Goal: Information Seeking & Learning: Learn about a topic

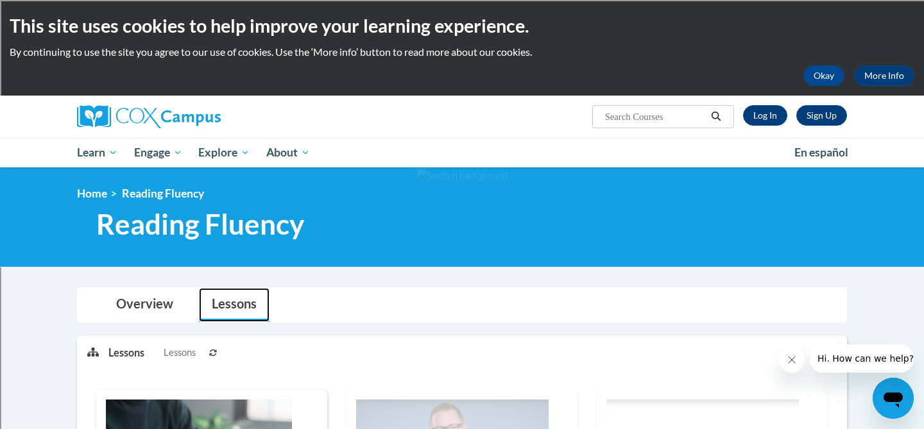
click at [242, 302] on link "Lessons" at bounding box center [234, 305] width 71 height 34
click at [183, 354] on span "Lessons" at bounding box center [180, 353] width 32 height 14
click at [117, 350] on p "Lessons" at bounding box center [126, 353] width 36 height 14
click at [770, 112] on link "Log In" at bounding box center [765, 115] width 44 height 21
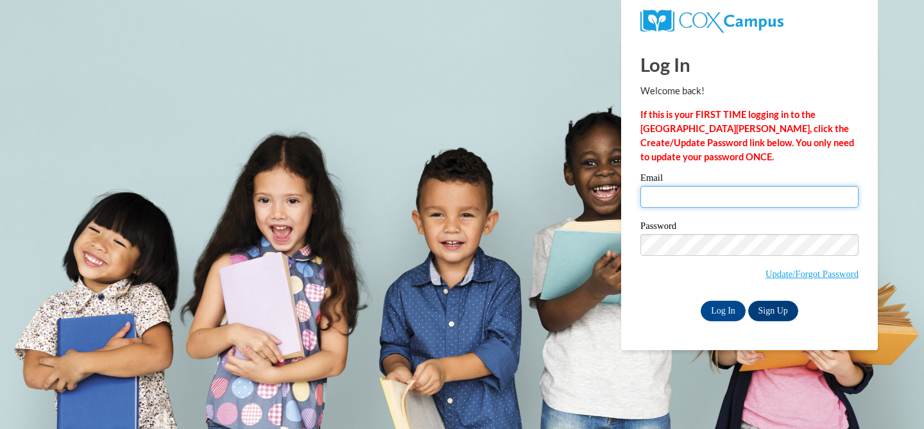
click at [729, 187] on input "Email" at bounding box center [749, 197] width 218 height 22
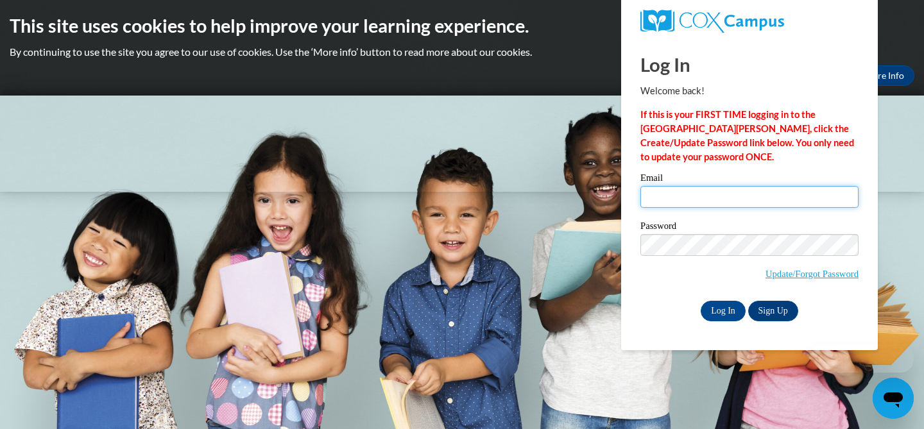
type input "kcryns@shorewood.k12.wi.us"
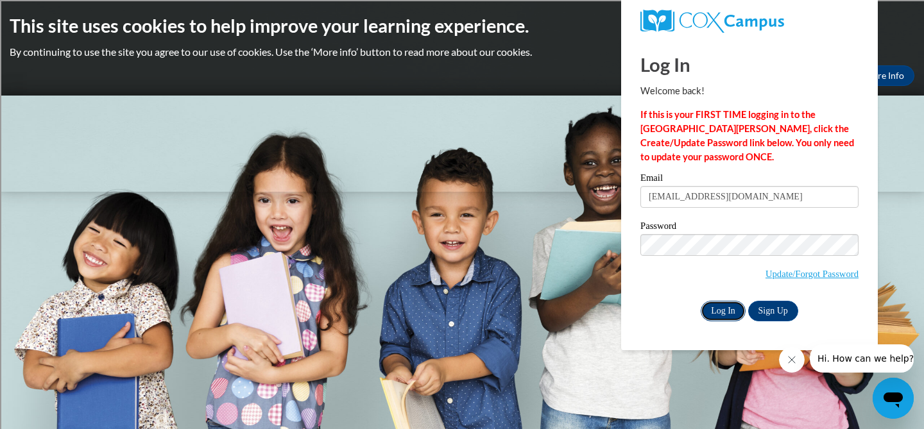
click at [731, 307] on input "Log In" at bounding box center [723, 311] width 45 height 21
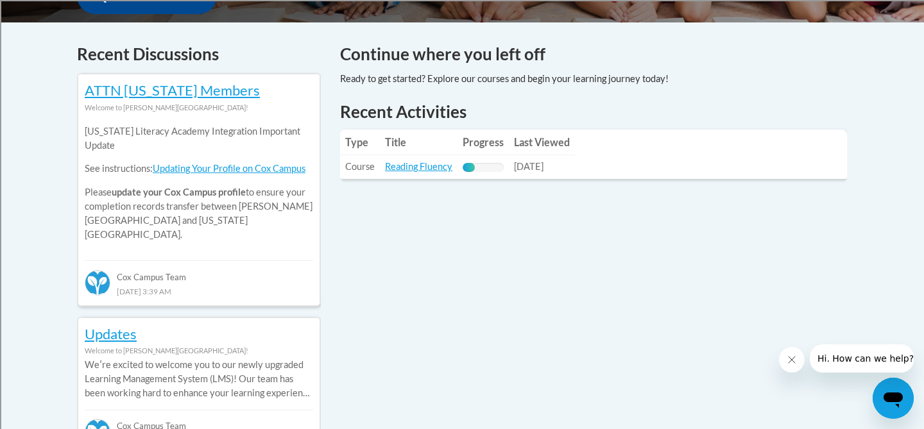
scroll to position [513, 0]
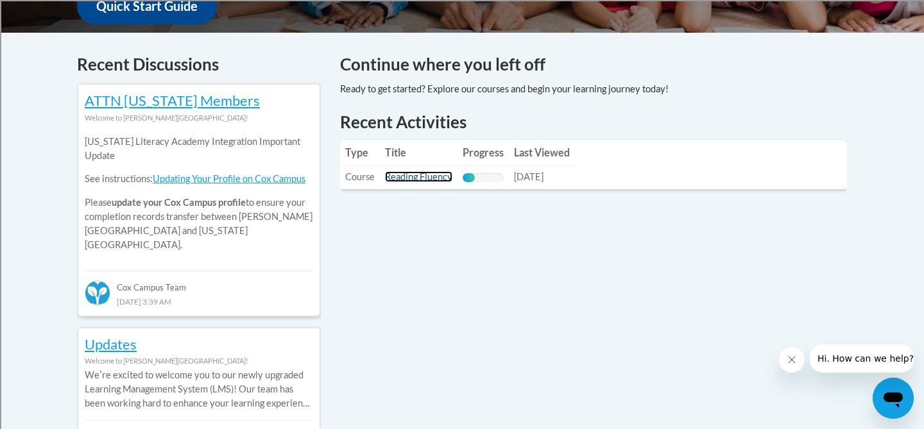
click at [424, 178] on link "Reading Fluency" at bounding box center [418, 176] width 67 height 11
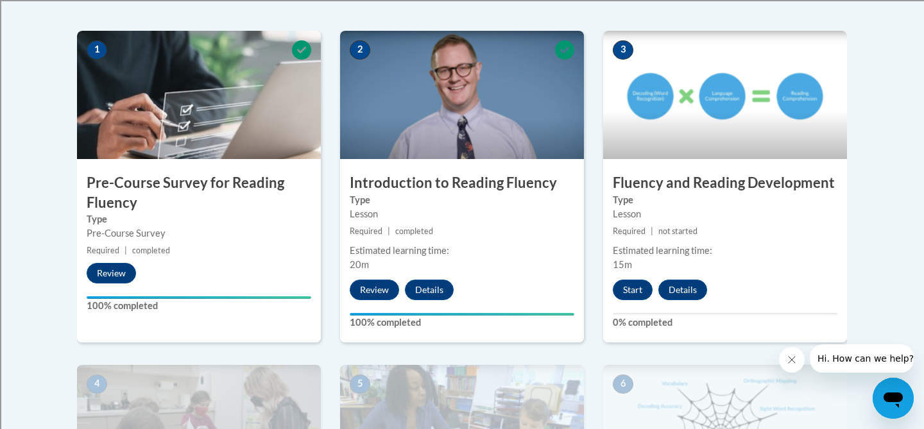
scroll to position [393, 0]
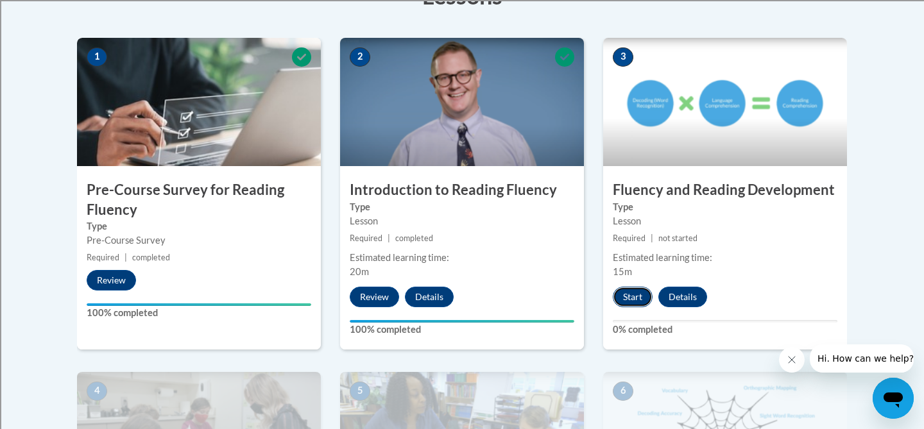
click at [633, 301] on button "Start" at bounding box center [633, 297] width 40 height 21
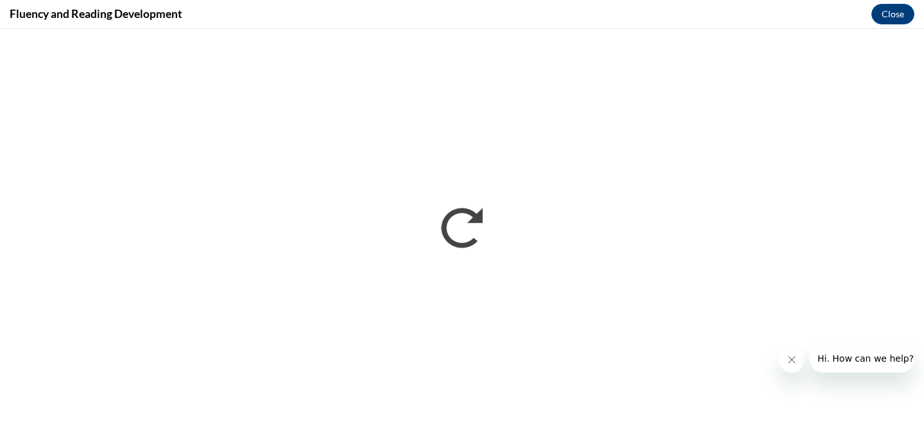
scroll to position [0, 0]
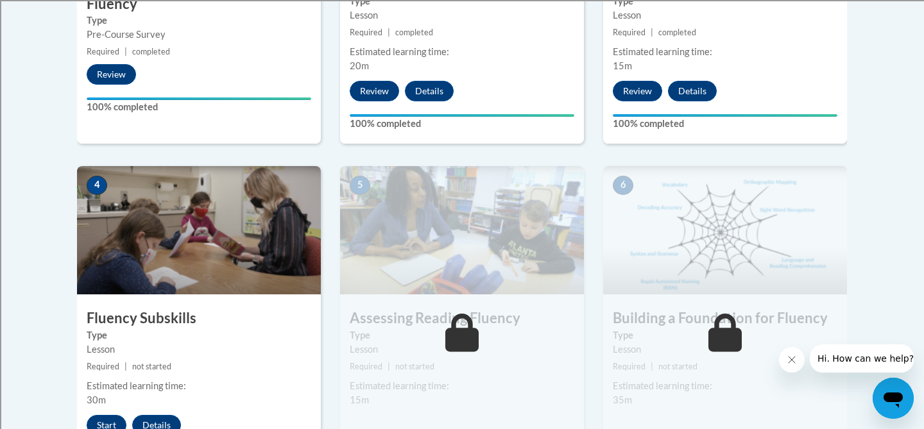
scroll to position [615, 0]
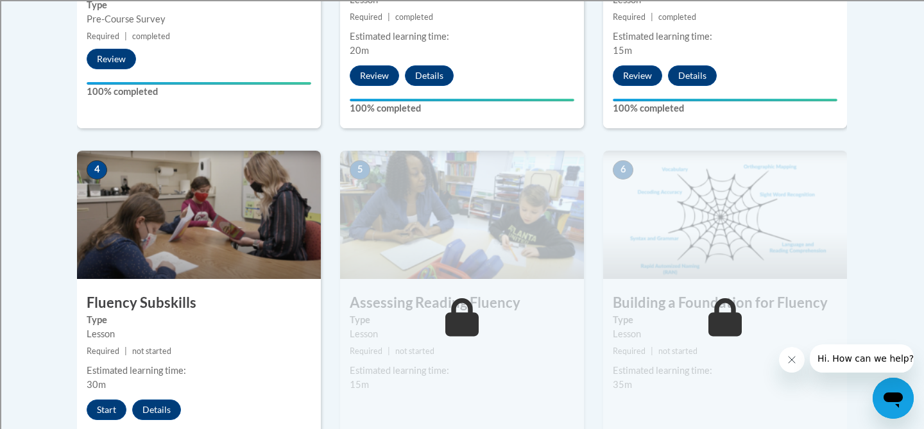
click at [171, 229] on img at bounding box center [199, 215] width 244 height 128
click at [100, 412] on button "Start" at bounding box center [107, 410] width 40 height 21
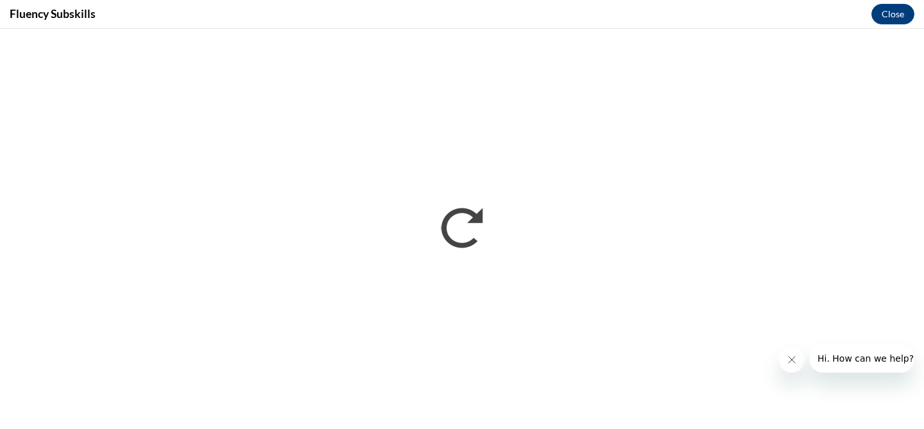
scroll to position [0, 0]
